Goal: Find specific page/section: Find specific page/section

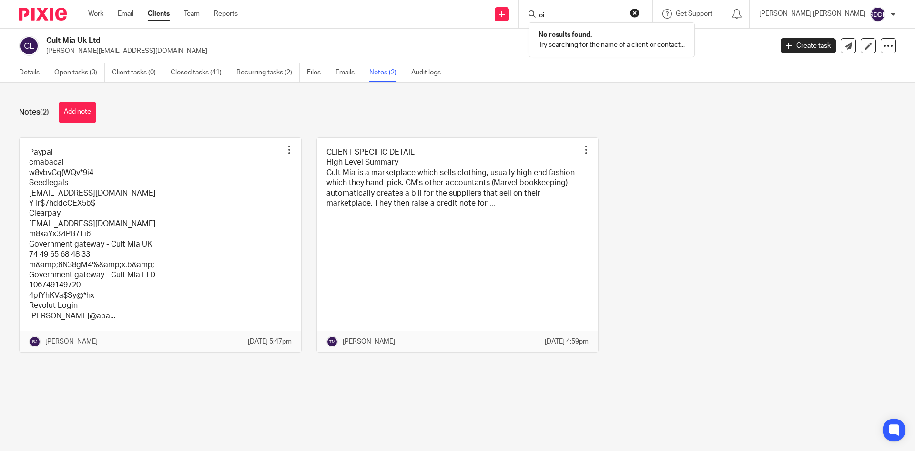
type input "o"
type input "intelligent"
click at [602, 39] on link at bounding box center [595, 37] width 118 height 14
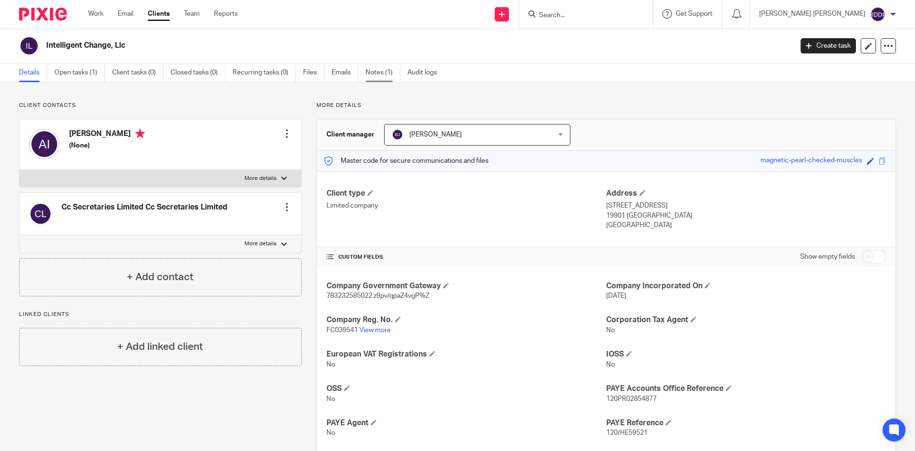
click at [378, 68] on link "Notes (1)" at bounding box center [383, 72] width 35 height 19
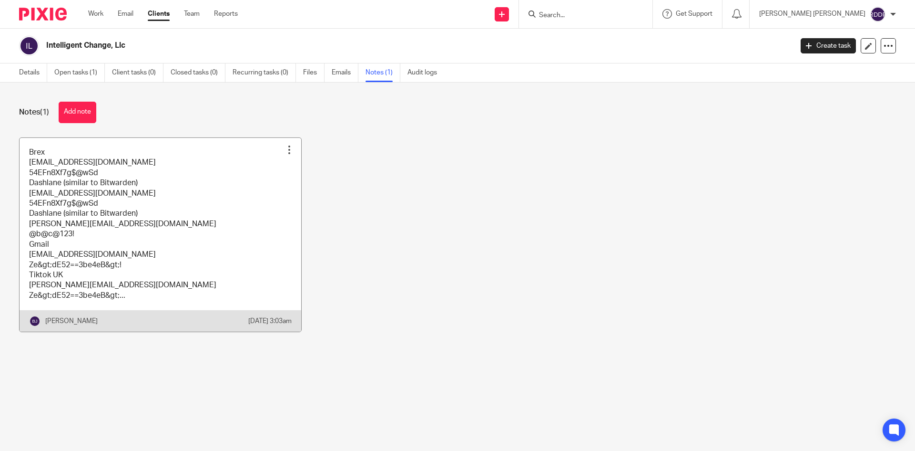
click at [171, 207] on link at bounding box center [161, 235] width 282 height 194
